Goal: Information Seeking & Learning: Learn about a topic

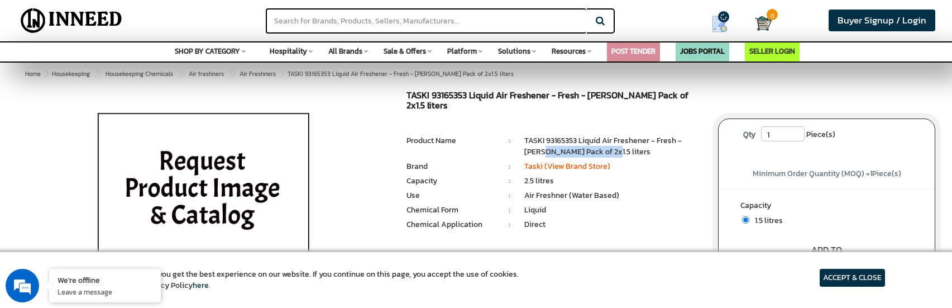
drag, startPoint x: 535, startPoint y: 141, endPoint x: 593, endPoint y: 140, distance: 58.1
click at [593, 140] on li "TASKI 93165353 Liquid Air Freshener - Fresh - [PERSON_NAME] Pack of 2x1.5 liters" at bounding box center [613, 146] width 177 height 22
click at [607, 140] on li "TASKI 93165353 Liquid Air Freshener - Fresh - [PERSON_NAME] Pack of 2x1.5 liters" at bounding box center [613, 146] width 177 height 22
drag, startPoint x: 528, startPoint y: 187, endPoint x: 594, endPoint y: 182, distance: 66.6
click at [594, 190] on li "Air Freshner (Water Based)" at bounding box center [613, 195] width 177 height 11
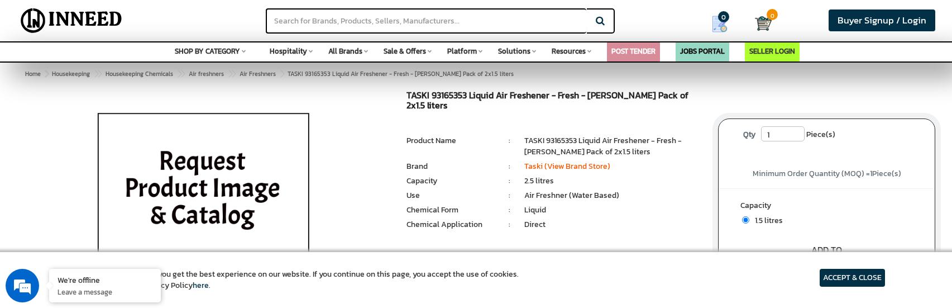
click at [594, 204] on li "Liquid" at bounding box center [613, 209] width 177 height 11
drag, startPoint x: 524, startPoint y: 198, endPoint x: 537, endPoint y: 197, distance: 13.4
click at [537, 204] on ul "Chemical Form : Liquid" at bounding box center [554, 204] width 295 height 0
drag, startPoint x: 521, startPoint y: 214, endPoint x: 567, endPoint y: 205, distance: 46.7
click at [551, 219] on ul "Chemical Application : Direct" at bounding box center [554, 219] width 295 height 0
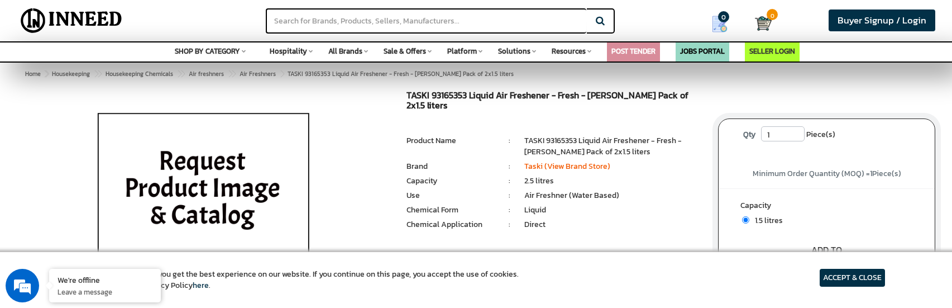
click at [567, 205] on ul "1 Piece(s) : Product Name : TASKI 93165353 Liquid Air Freshener - Fresh - [PERS…" at bounding box center [554, 184] width 295 height 98
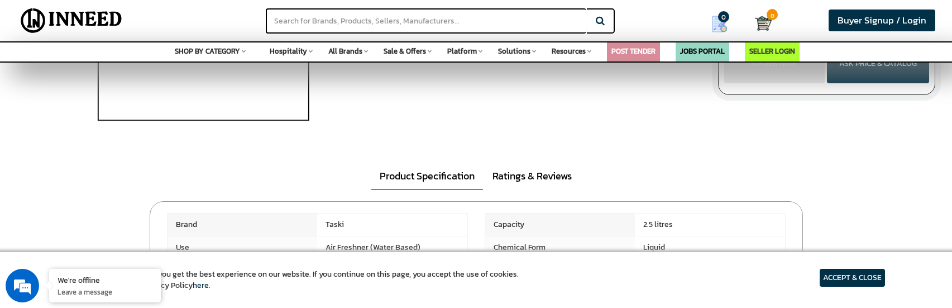
scroll to position [279, 0]
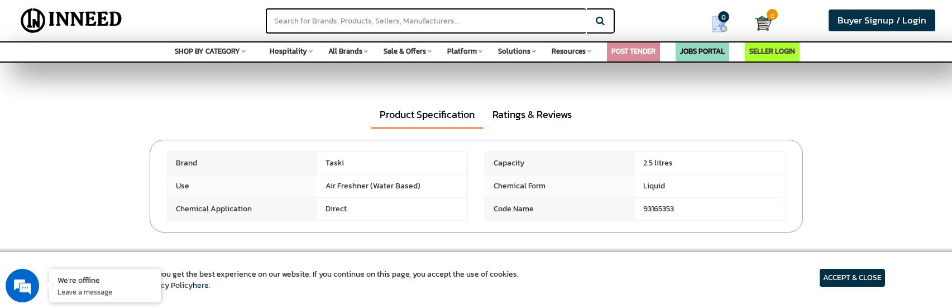
drag, startPoint x: 350, startPoint y: 185, endPoint x: 426, endPoint y: 185, distance: 75.4
click at [415, 187] on span "Air Freshner (Water Based)" at bounding box center [392, 186] width 150 height 22
click at [427, 185] on span "Air Freshner (Water Based)" at bounding box center [392, 186] width 150 height 22
click at [532, 112] on link "Ratings & Reviews" at bounding box center [532, 115] width 96 height 26
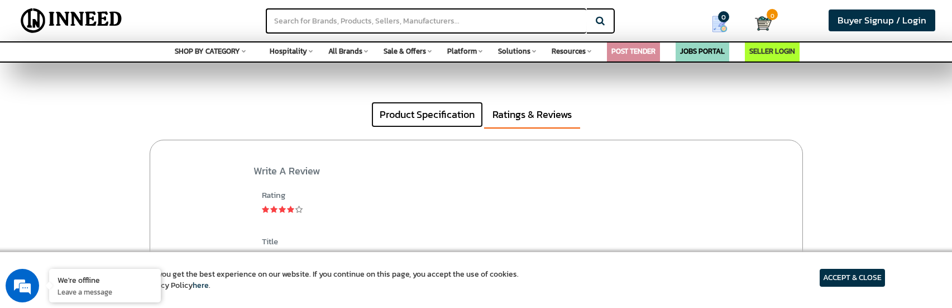
click at [428, 120] on link "Product Specification" at bounding box center [427, 115] width 112 height 26
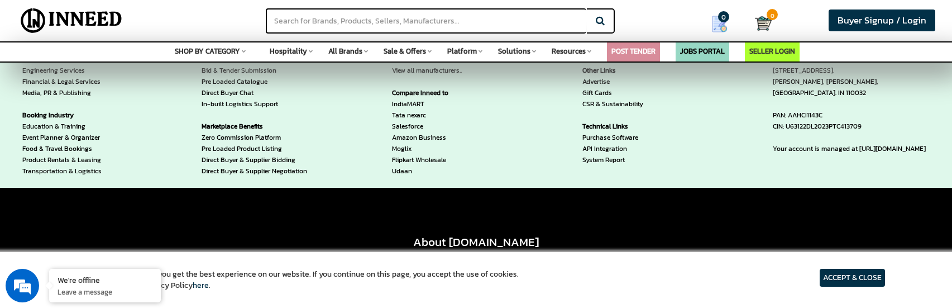
scroll to position [1117, 0]
